Goal: Task Accomplishment & Management: Use online tool/utility

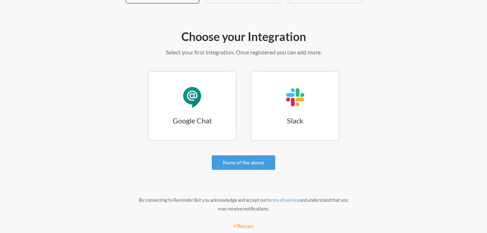
scroll to position [73, 0]
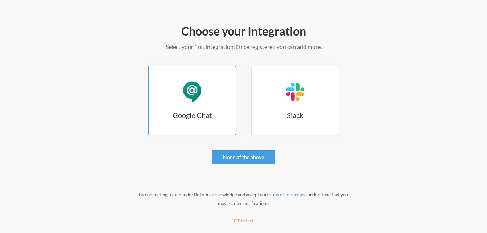
click at [195, 110] on h3 "Google Chat" at bounding box center [192, 115] width 87 height 10
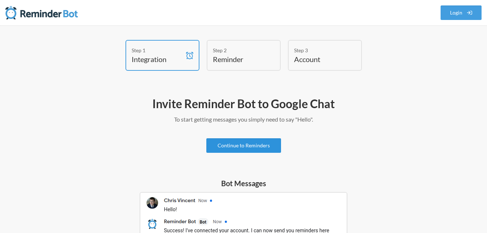
click at [242, 145] on link "Continue to Reminders" at bounding box center [243, 145] width 75 height 15
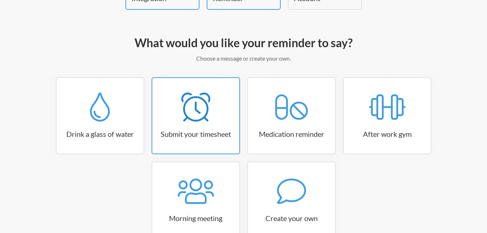
scroll to position [73, 0]
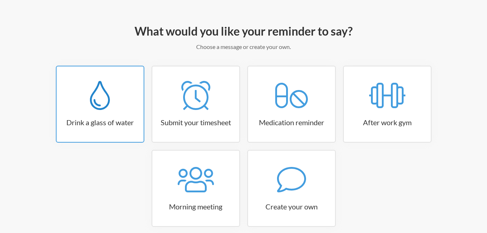
click at [129, 124] on h3 "Drink a glass of water" at bounding box center [100, 122] width 87 height 10
select select "06:30:00"
select select "true"
select select "11:00:00"
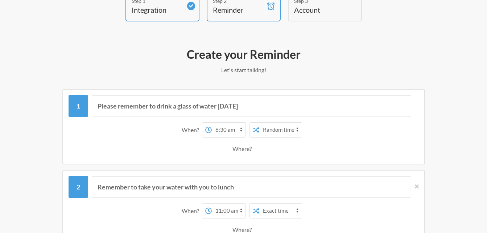
scroll to position [36, 0]
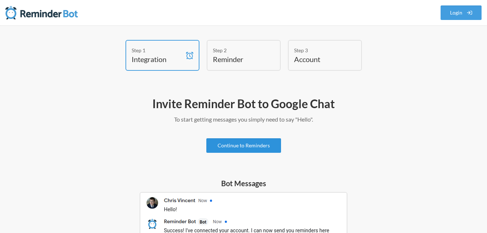
click at [246, 141] on link "Continue to Reminders" at bounding box center [243, 145] width 75 height 15
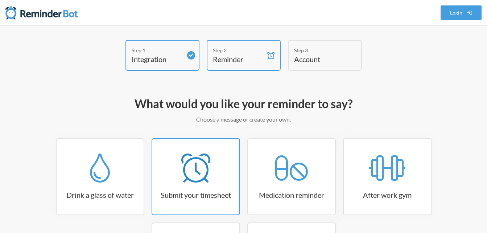
click at [195, 173] on icon at bounding box center [195, 167] width 29 height 29
select select "15:30:00"
select select "true"
select select "16:30:00"
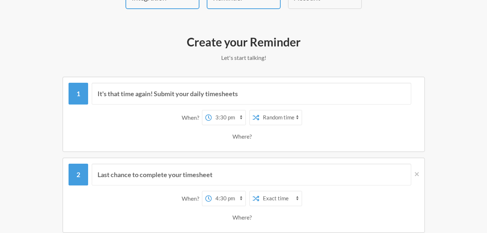
scroll to position [73, 0]
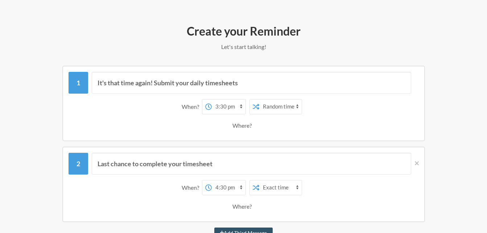
click at [234, 108] on select "12:00 am 12:15 am 12:30 am 12:45 am 1:00 am 1:15 am 1:30 am 1:45 am 2:00 am 2:1…" at bounding box center [229, 106] width 34 height 15
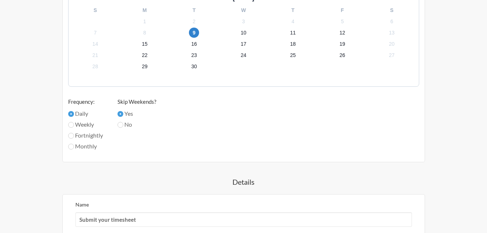
scroll to position [399, 0]
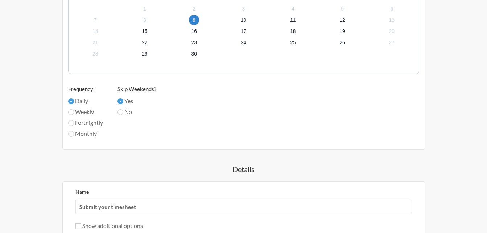
click at [86, 133] on label "Monthly" at bounding box center [85, 133] width 35 height 9
click at [74, 133] on input "Monthly" at bounding box center [71, 134] width 6 height 6
radio input "true"
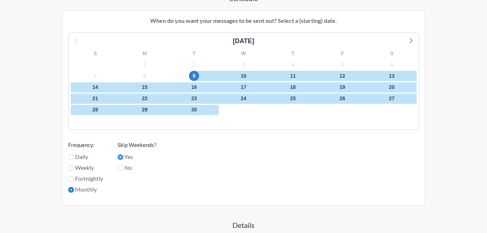
scroll to position [326, 0]
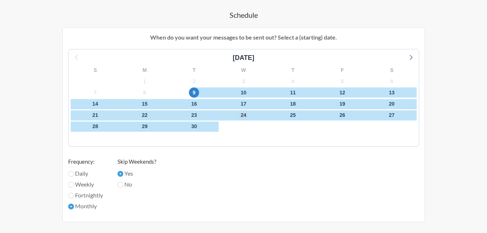
click at [243, 112] on span "24" at bounding box center [243, 115] width 10 height 10
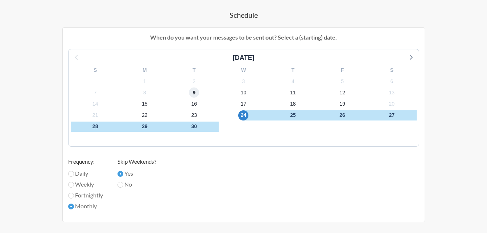
click at [193, 94] on span "9" at bounding box center [194, 92] width 10 height 10
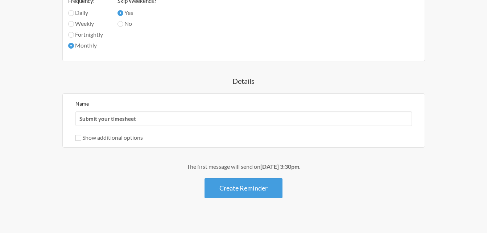
scroll to position [496, 0]
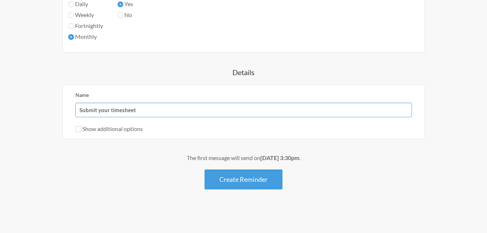
click at [157, 110] on input "Submit your timesheet" at bounding box center [243, 110] width 337 height 15
